Goal: Register for event/course: Register for event/course

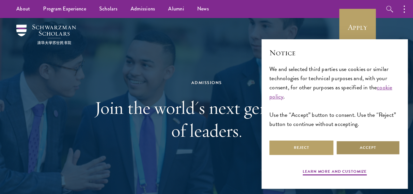
click at [354, 140] on button "Accept" at bounding box center [368, 147] width 64 height 15
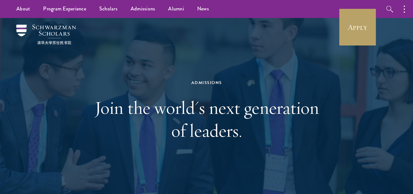
click at [321, 126] on div "Admissions Join the world's next generation of leaders." at bounding box center [207, 110] width 374 height 184
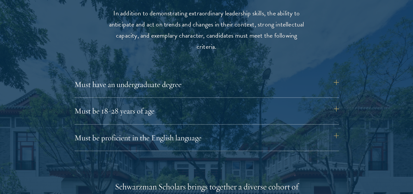
scroll to position [862, 0]
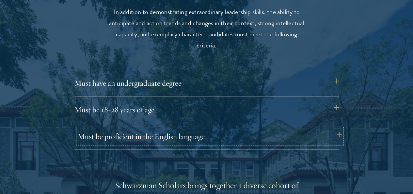
click at [339, 128] on button "Must be proficient in the English language" at bounding box center [210, 136] width 264 height 16
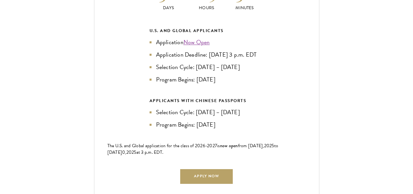
scroll to position [1632, 0]
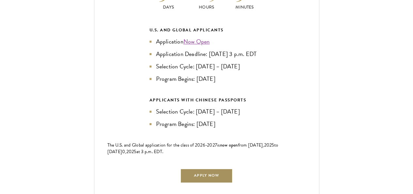
click at [215, 168] on link "Apply Now" at bounding box center [206, 175] width 52 height 15
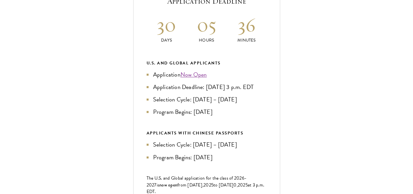
scroll to position [287, 0]
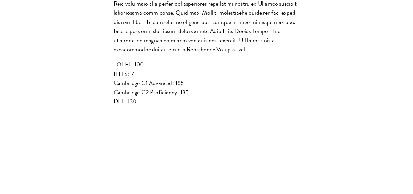
scroll to position [836, 0]
